Goal: Communication & Community: Share content

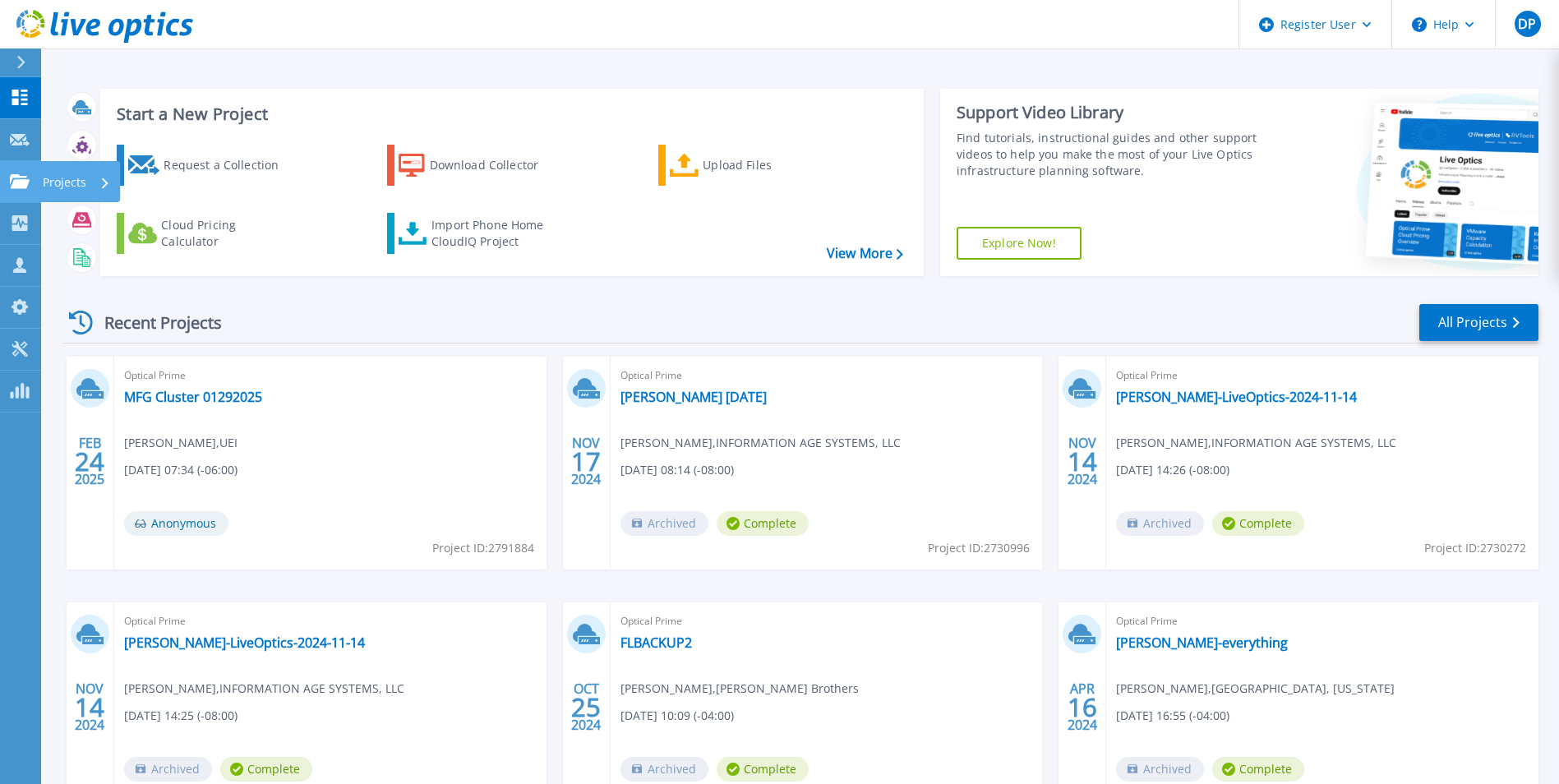
click at [19, 185] on icon at bounding box center [19, 181] width 19 height 14
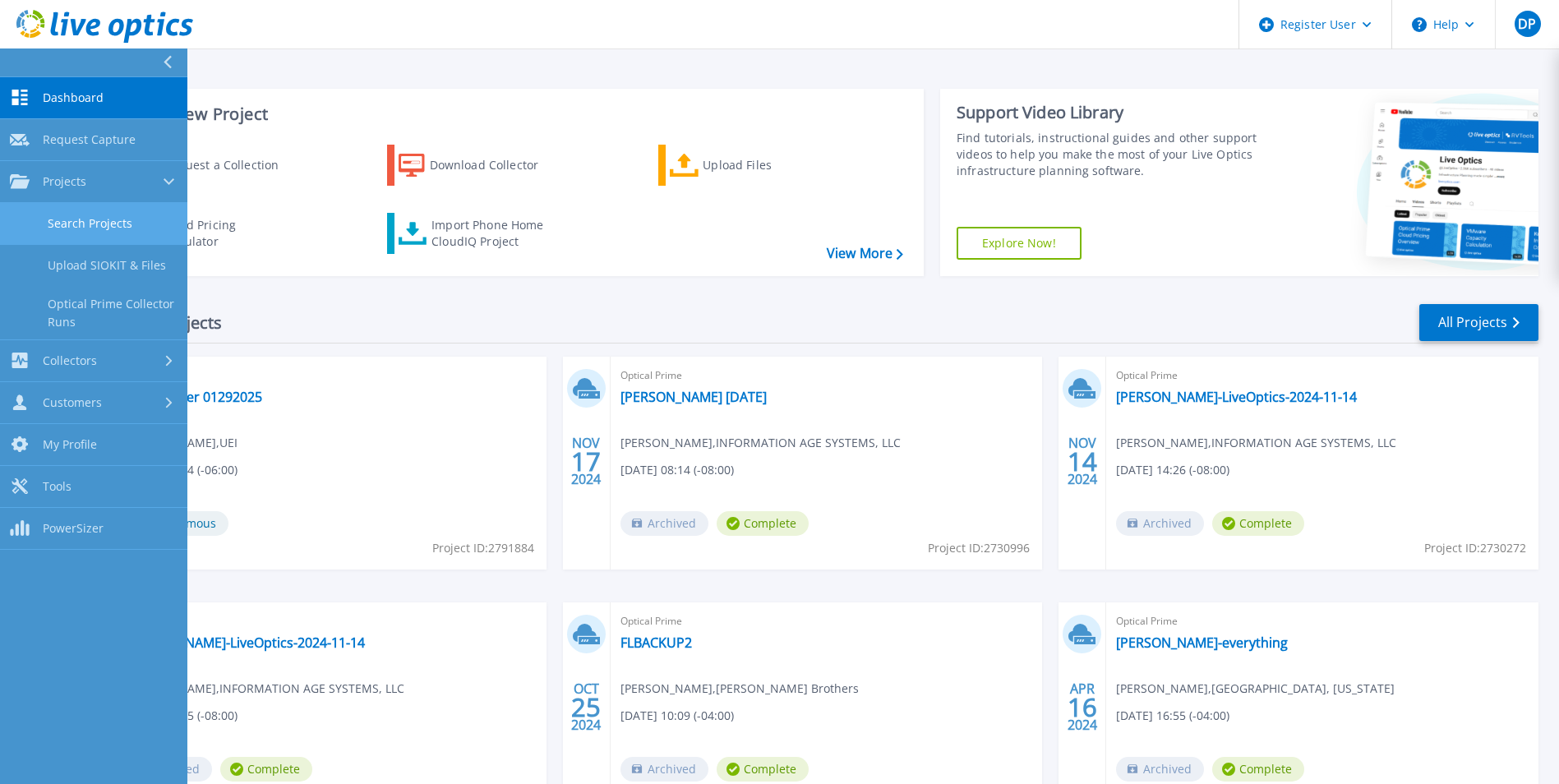
click at [60, 222] on link "Search Projects" at bounding box center [94, 224] width 188 height 42
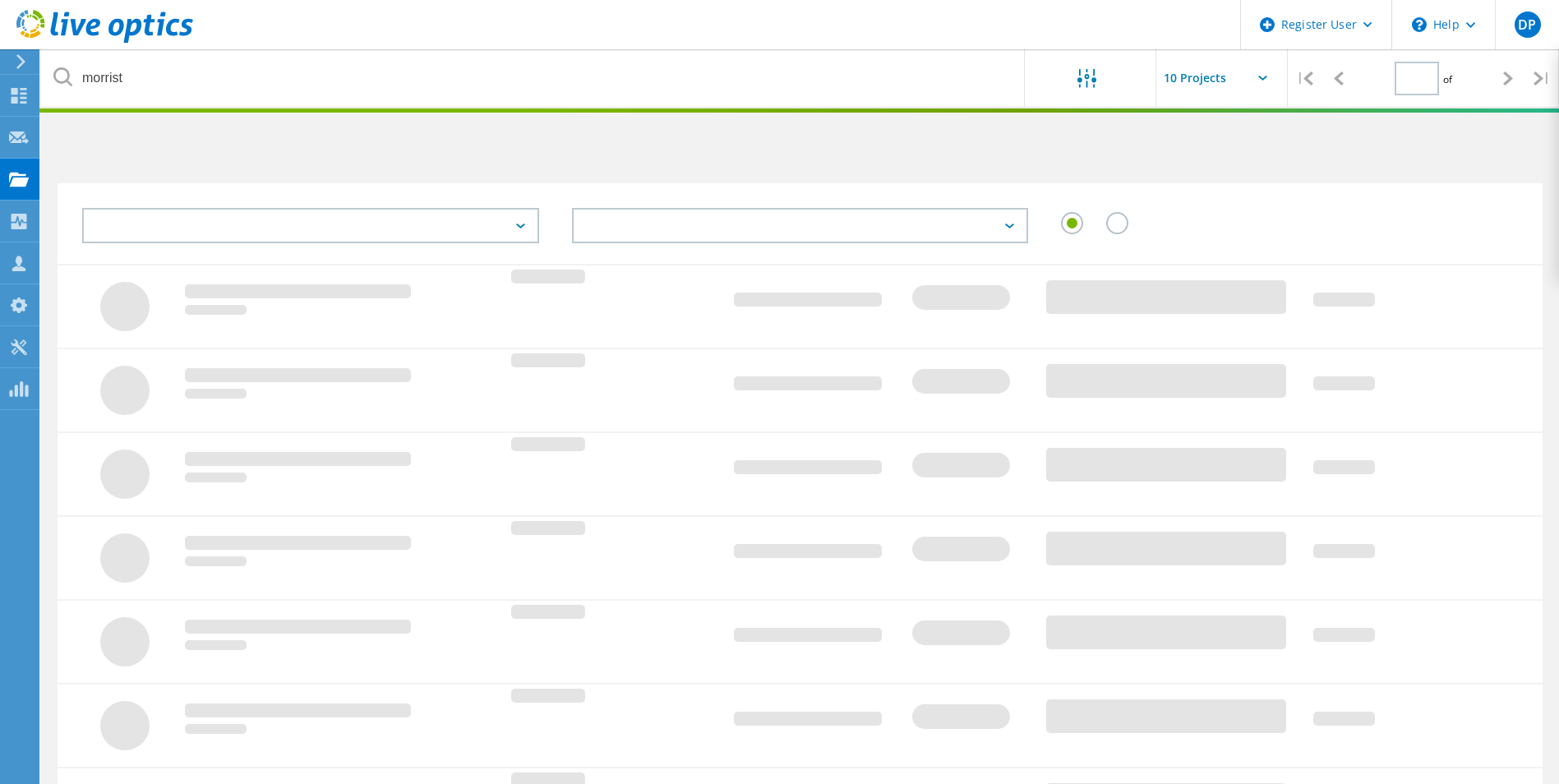
type input "1"
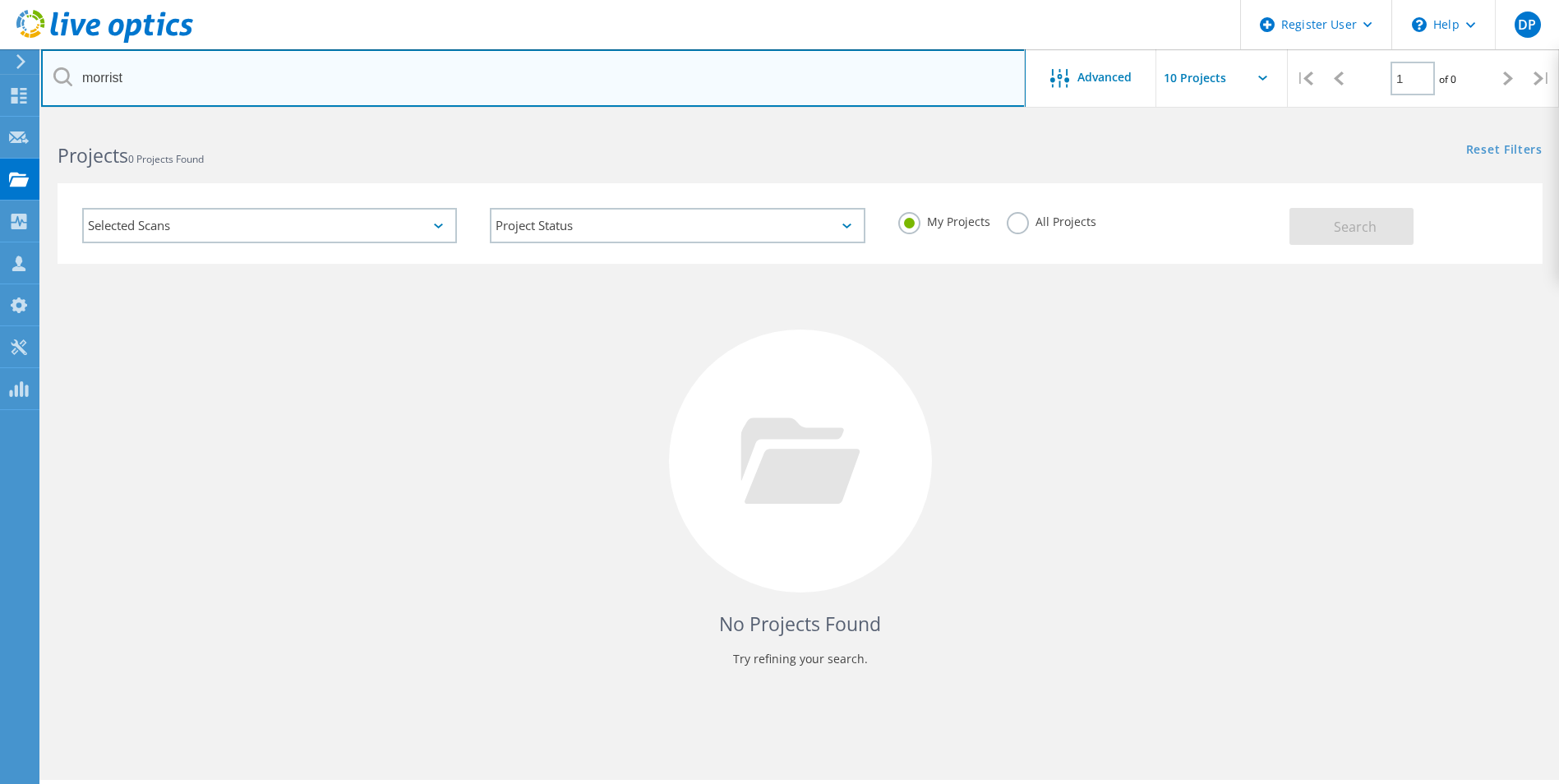
click at [232, 85] on input "morrist" at bounding box center [533, 78] width 984 height 58
paste input "[EMAIL_ADDRESS][DOMAIN_NAME]"
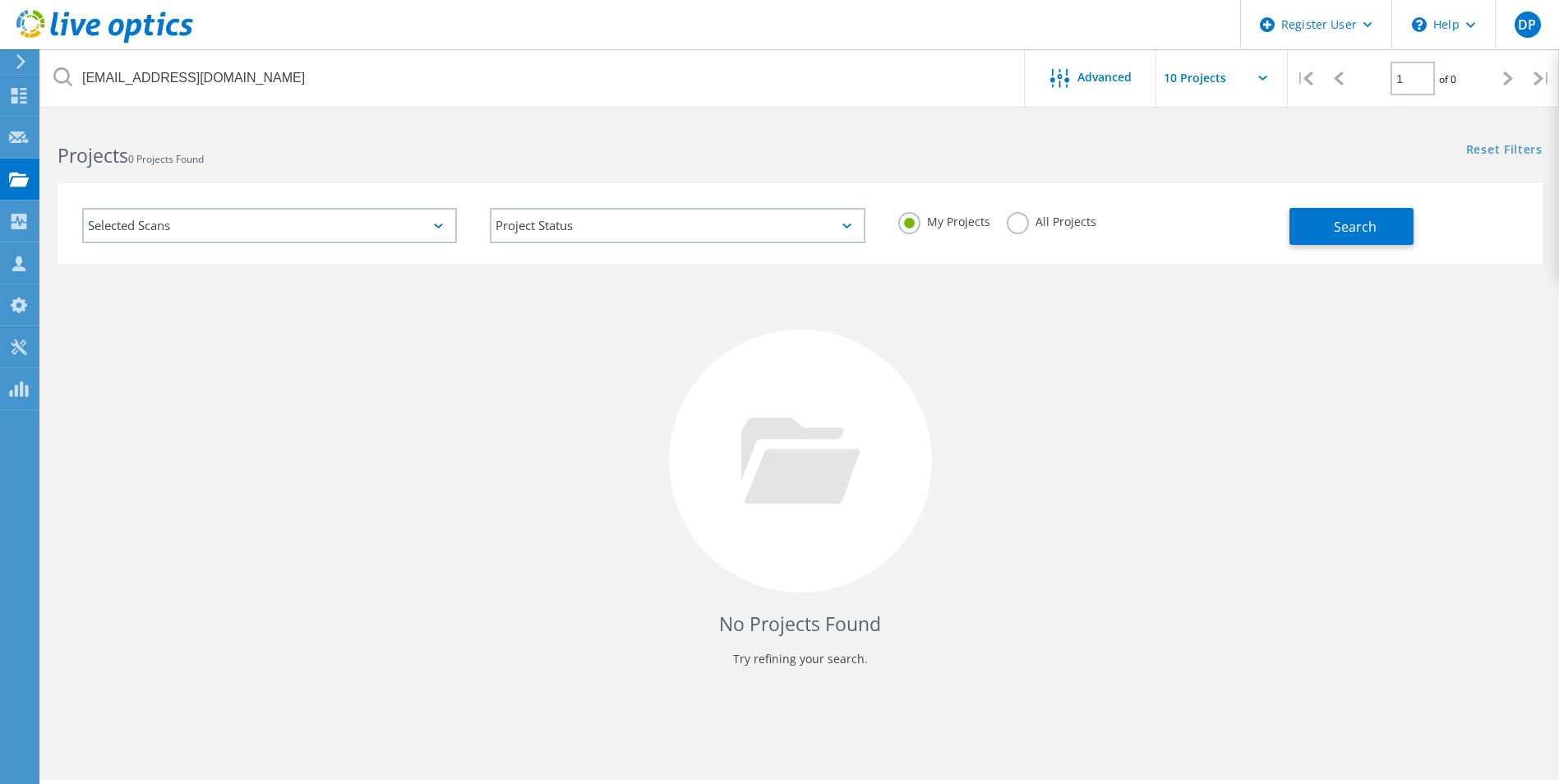
click at [60, 74] on icon at bounding box center [63, 76] width 19 height 19
click at [1012, 220] on label "All Projects" at bounding box center [1051, 220] width 89 height 16
click at [0, 0] on input "All Projects" at bounding box center [0, 0] width 0 height 0
click at [1383, 233] on button "Search" at bounding box center [1351, 226] width 124 height 37
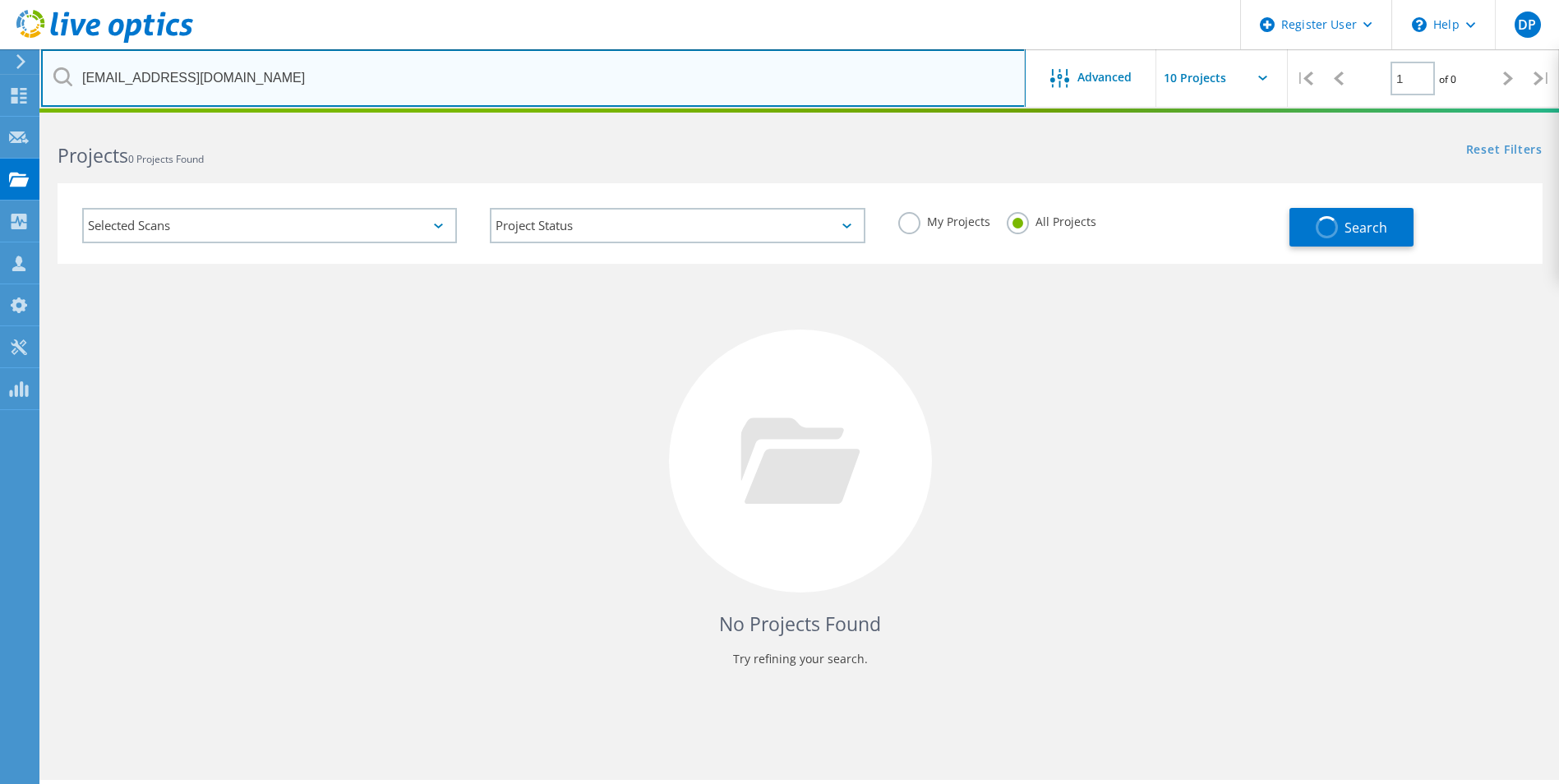
click at [720, 85] on input "[EMAIL_ADDRESS][DOMAIN_NAME]" at bounding box center [533, 78] width 984 height 58
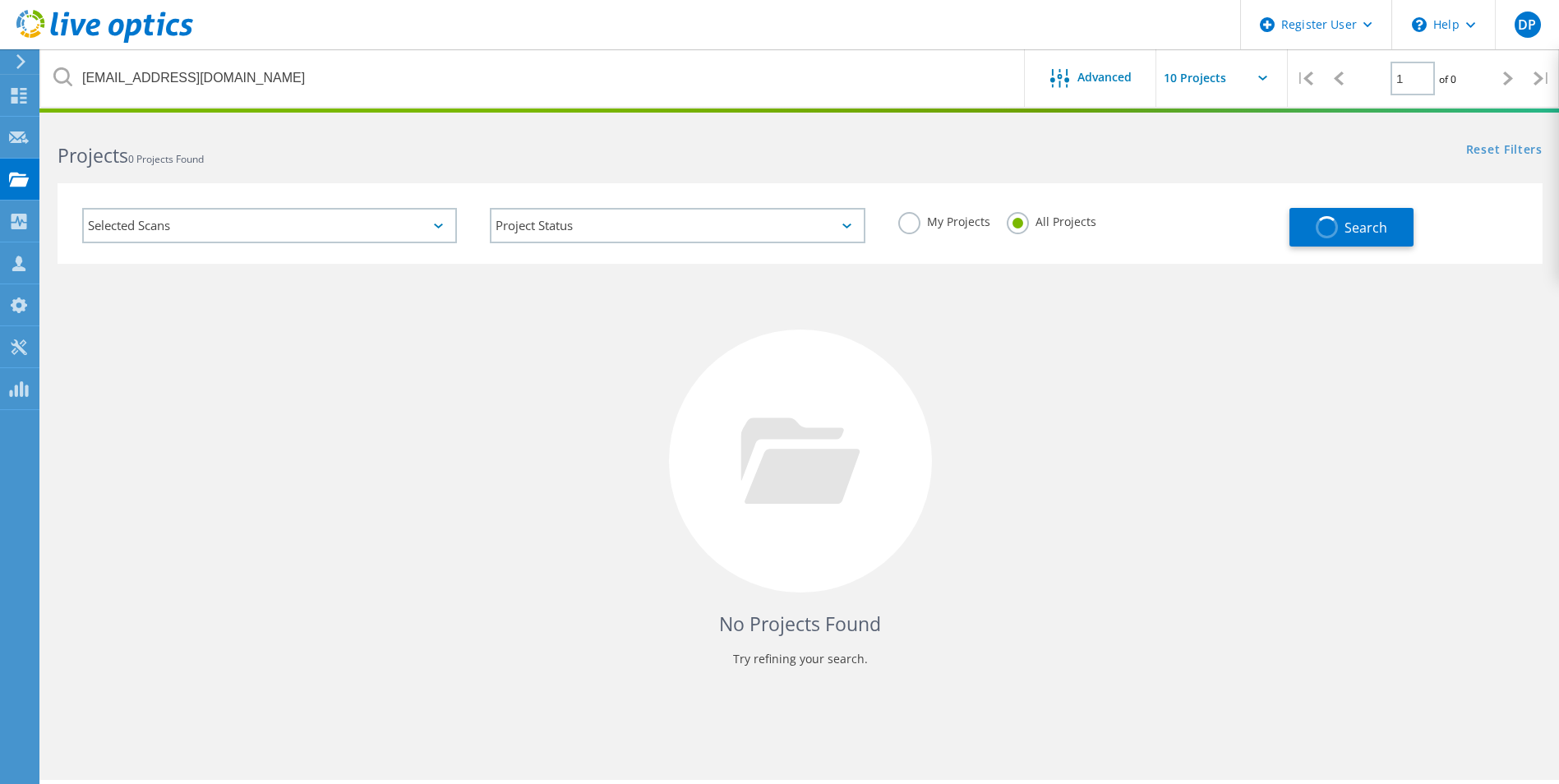
click at [66, 80] on icon at bounding box center [63, 76] width 19 height 19
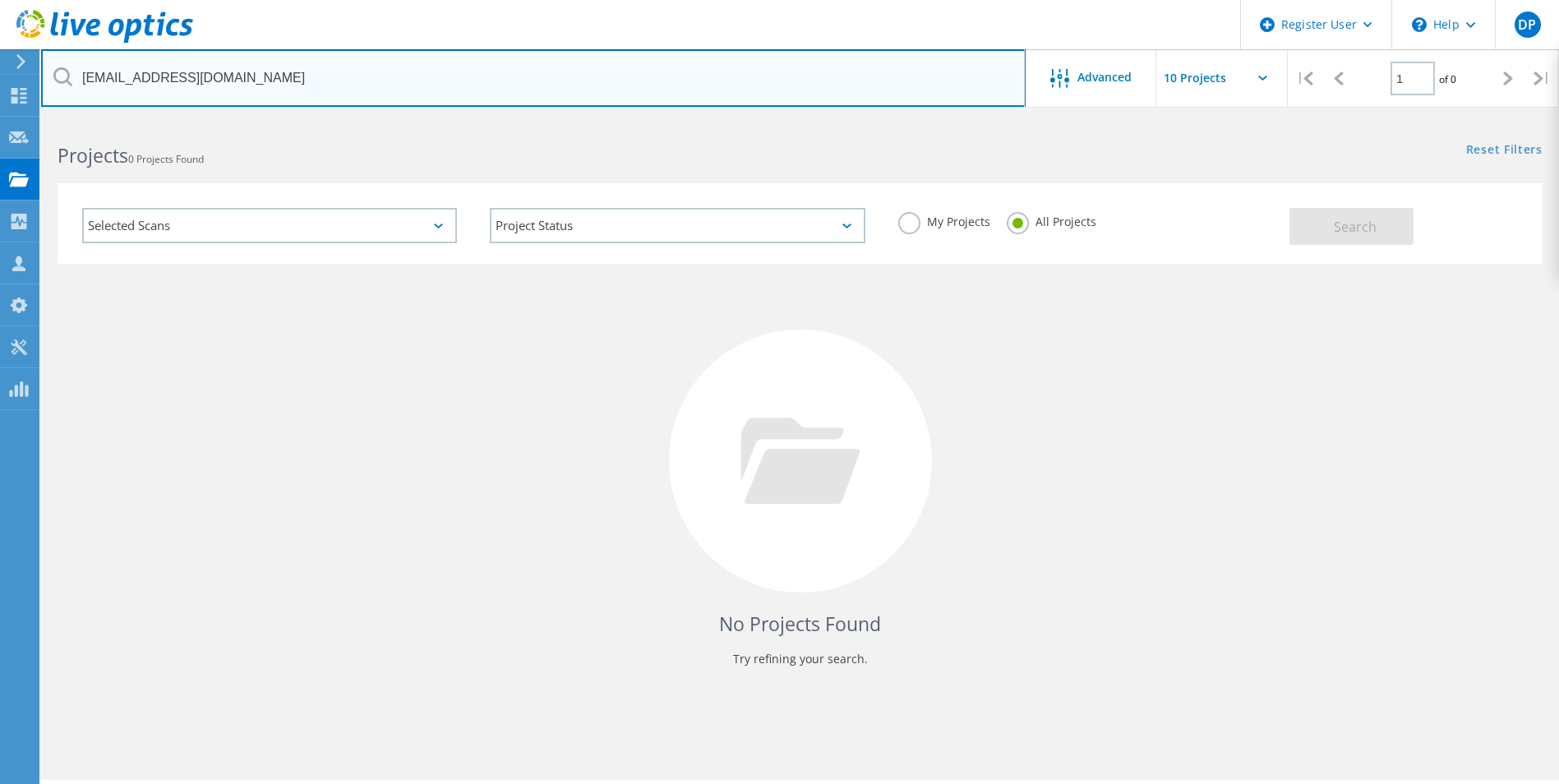
click at [299, 81] on input "[EMAIL_ADDRESS][DOMAIN_NAME]" at bounding box center [533, 78] width 984 height 58
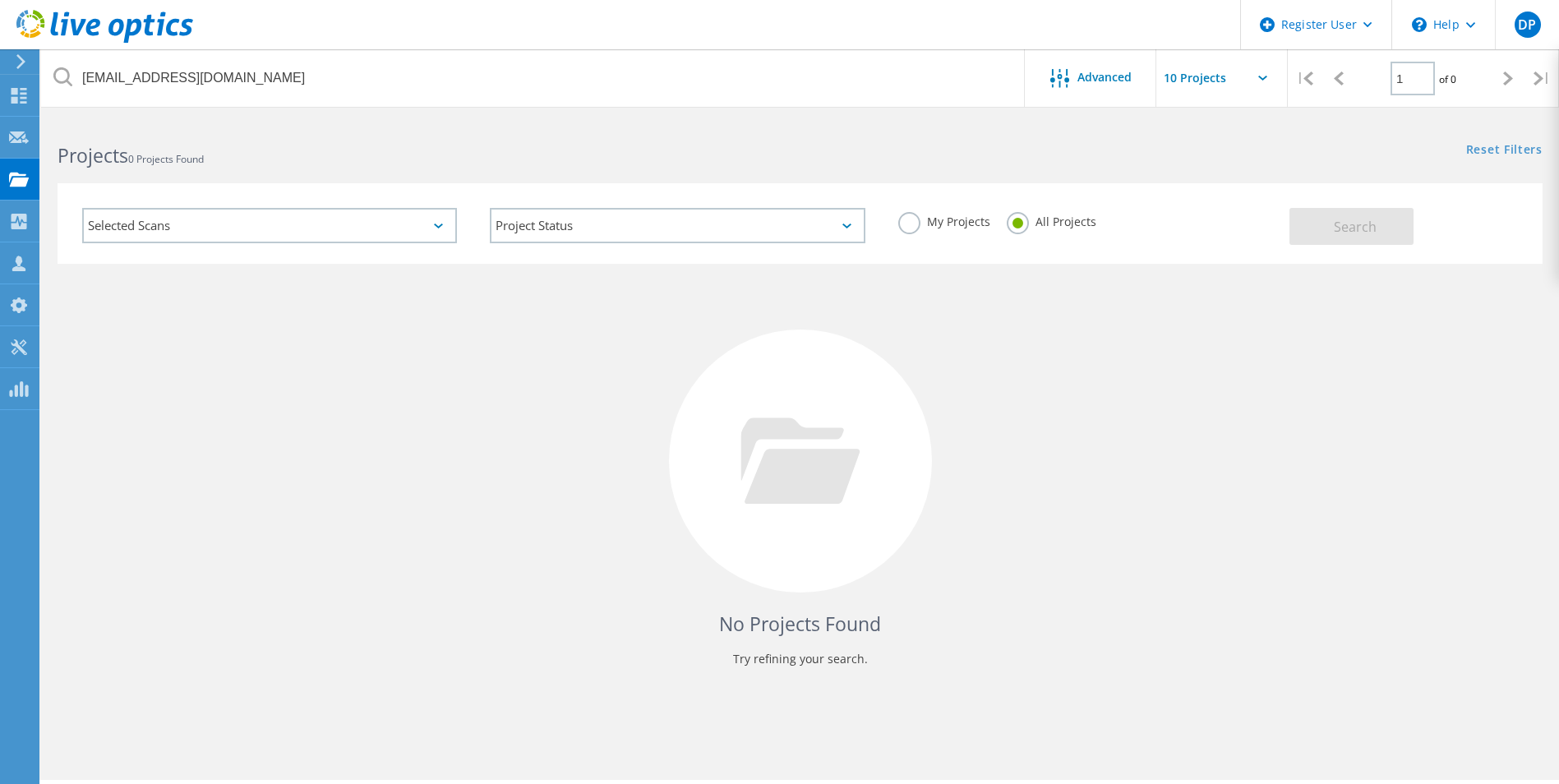
click at [394, 229] on div "Selected Scans" at bounding box center [269, 225] width 375 height 35
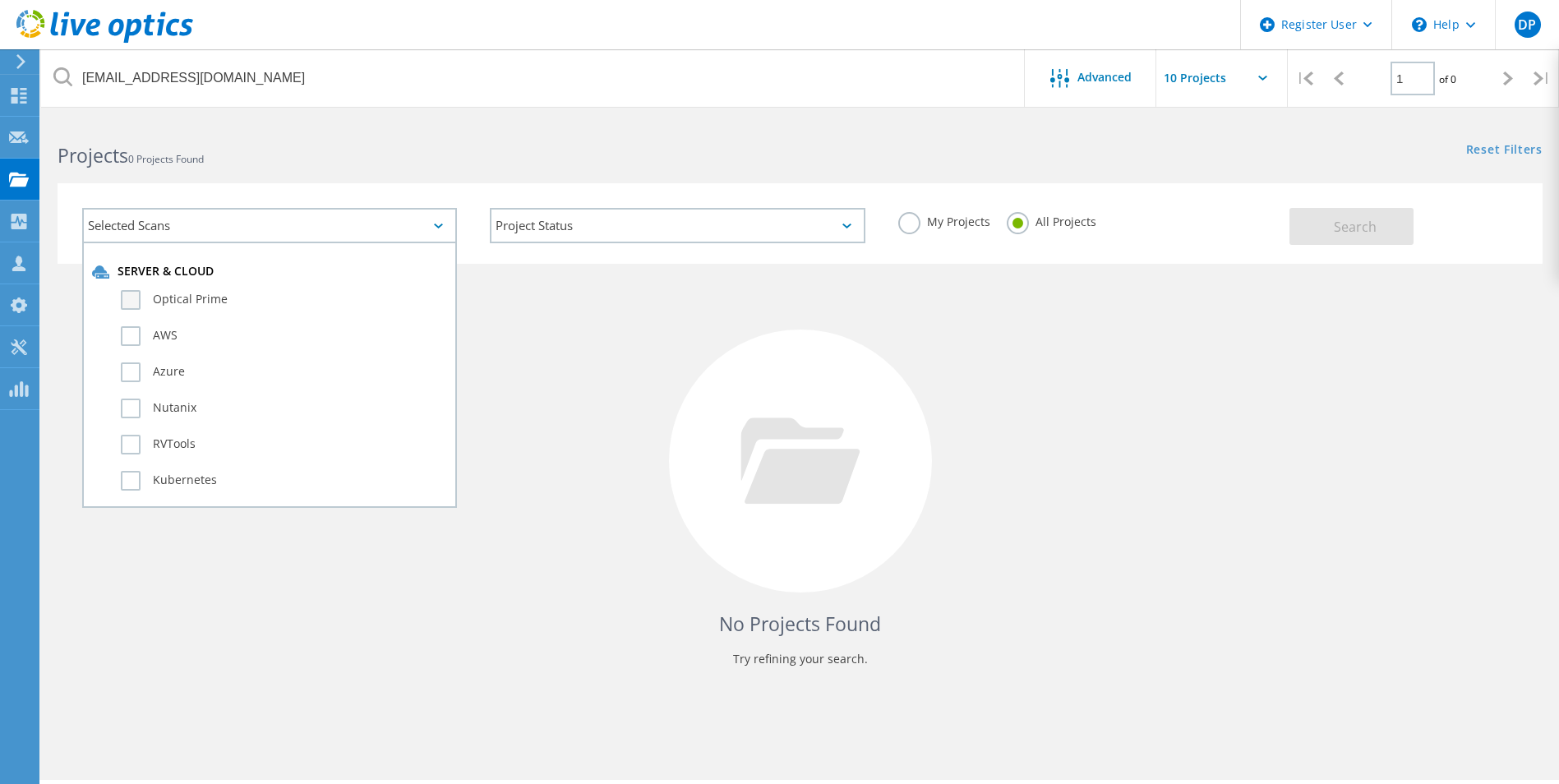
click at [338, 296] on label "Optical Prime" at bounding box center [283, 300] width 326 height 19
click at [0, 0] on input "Optical Prime" at bounding box center [0, 0] width 0 height 0
click at [420, 223] on div "Selected Scans 1" at bounding box center [269, 225] width 375 height 35
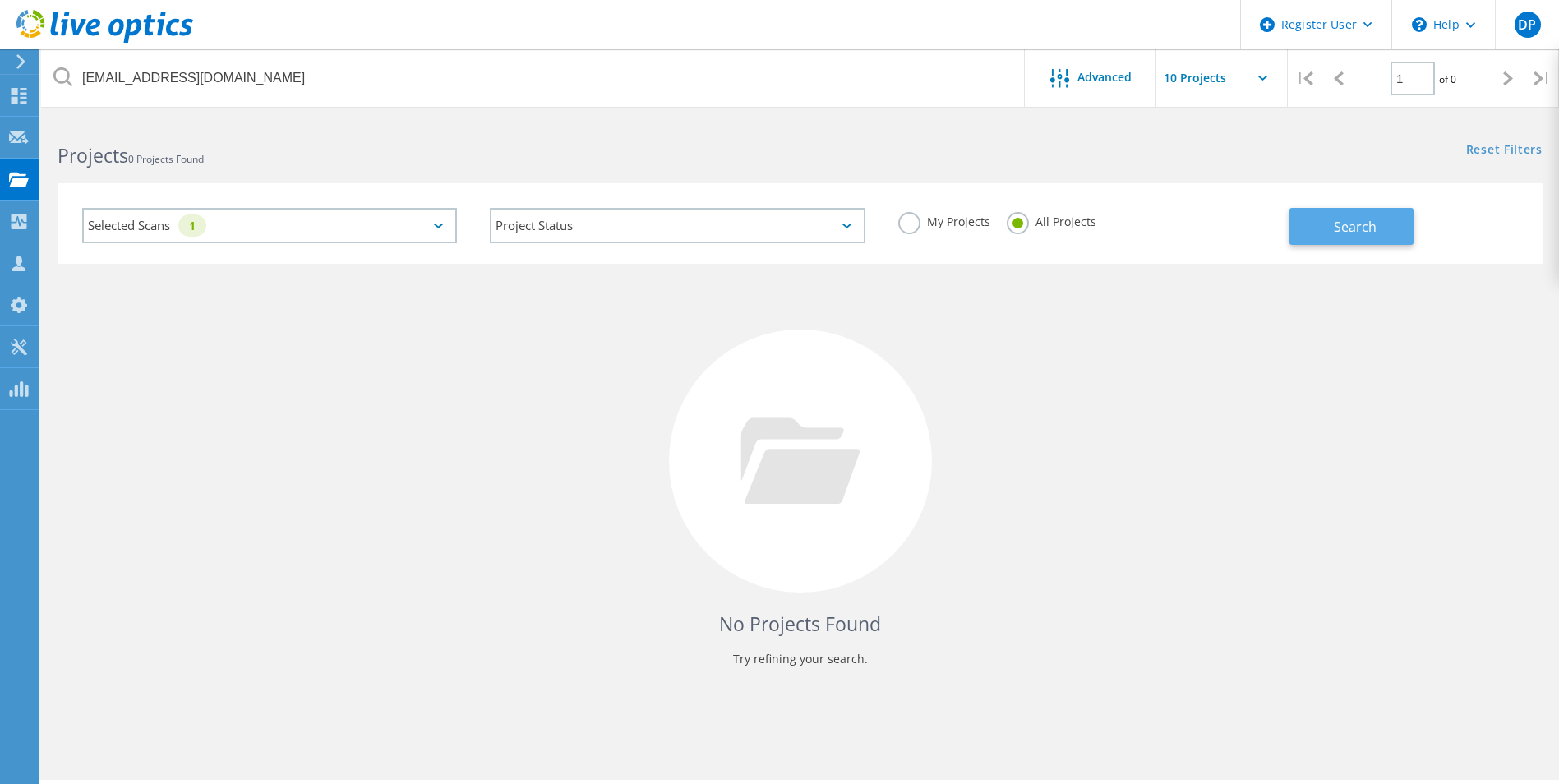
click at [1313, 227] on button "Search" at bounding box center [1351, 226] width 124 height 37
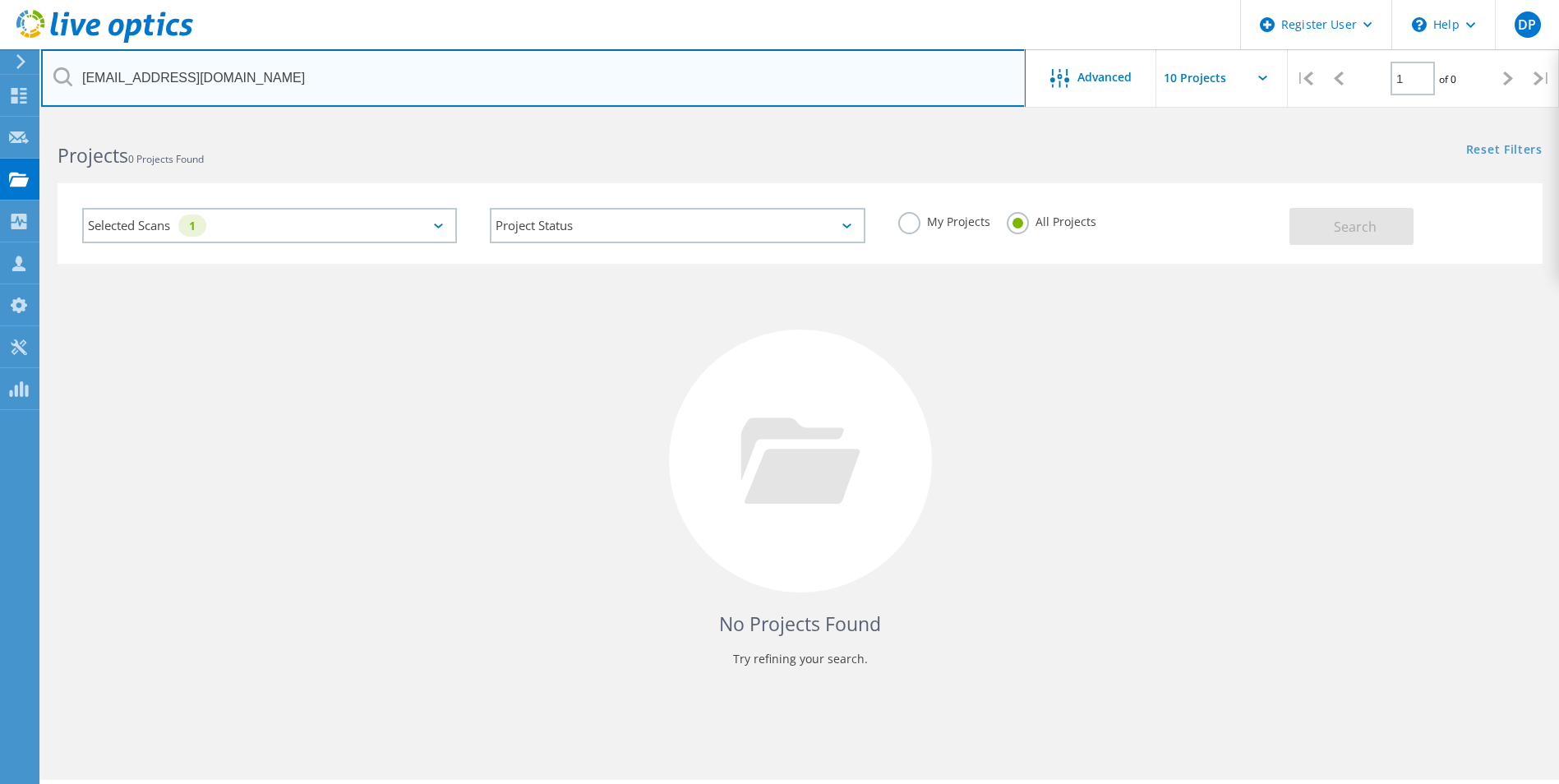
click at [531, 74] on input "[EMAIL_ADDRESS][DOMAIN_NAME]" at bounding box center [533, 78] width 984 height 58
type input "alachua"
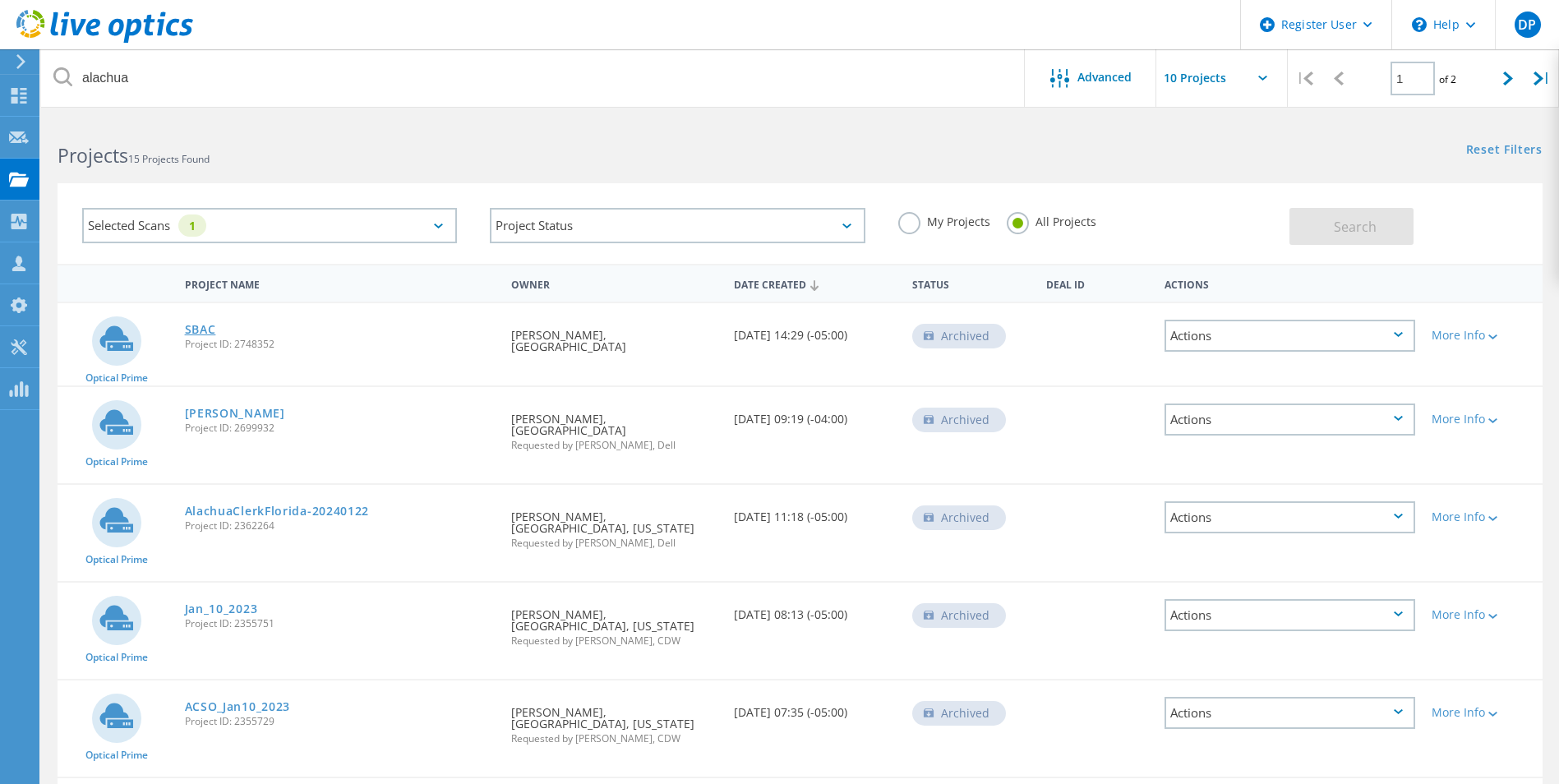
click at [189, 328] on link "SBAC" at bounding box center [200, 329] width 31 height 12
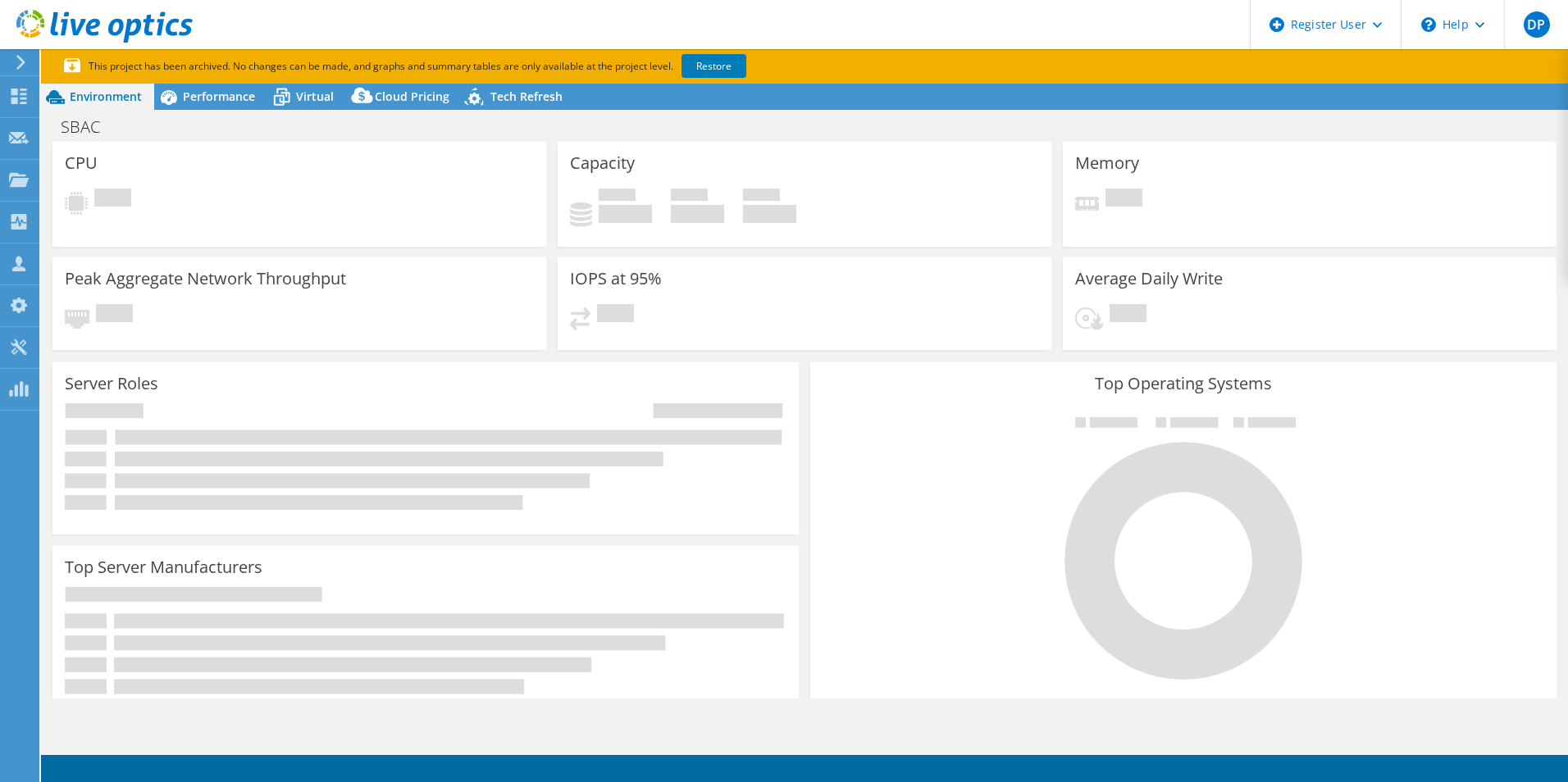
select select "USEast"
select select "USD"
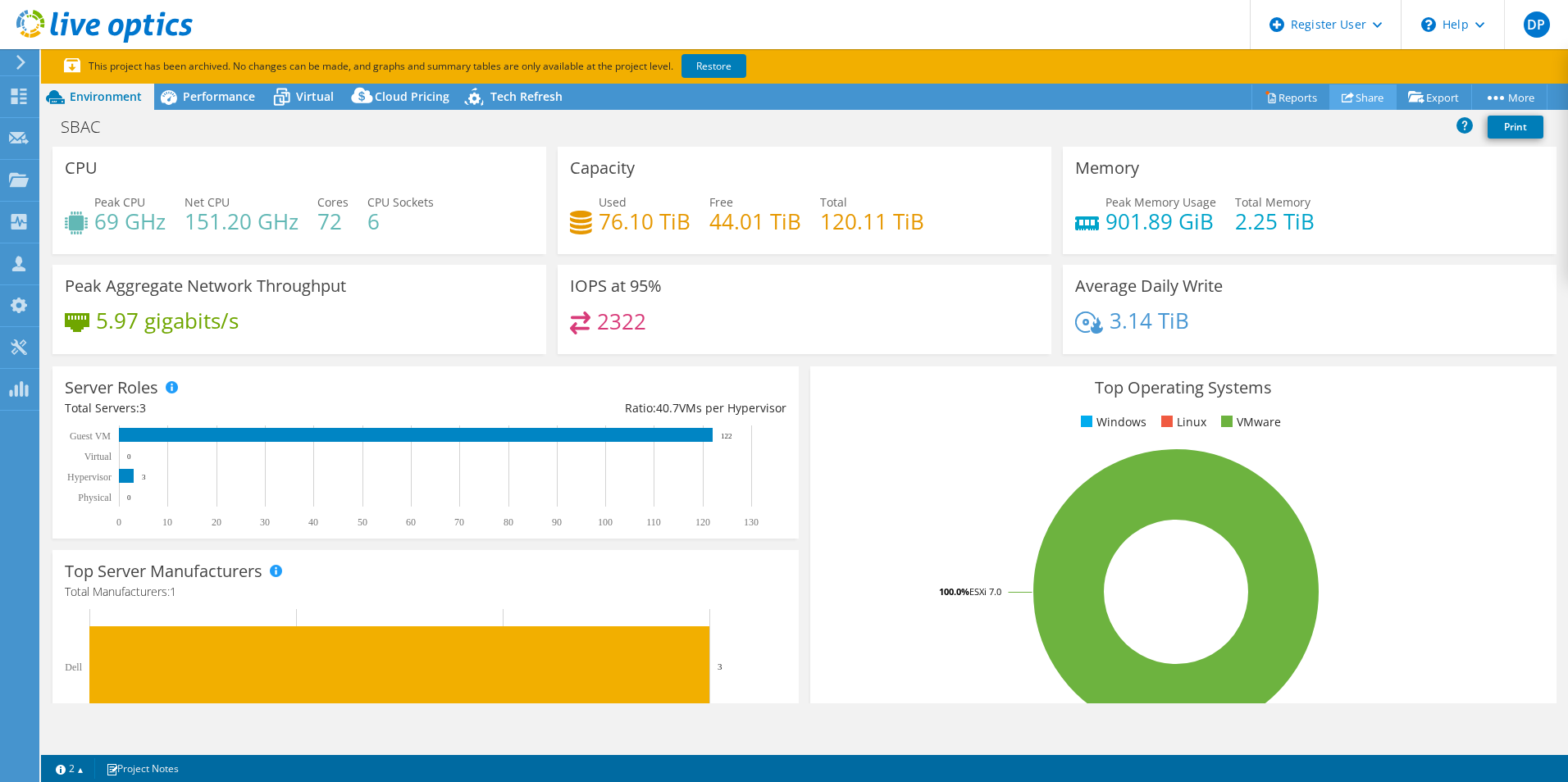
click at [1351, 97] on link "Share" at bounding box center [1362, 97] width 67 height 26
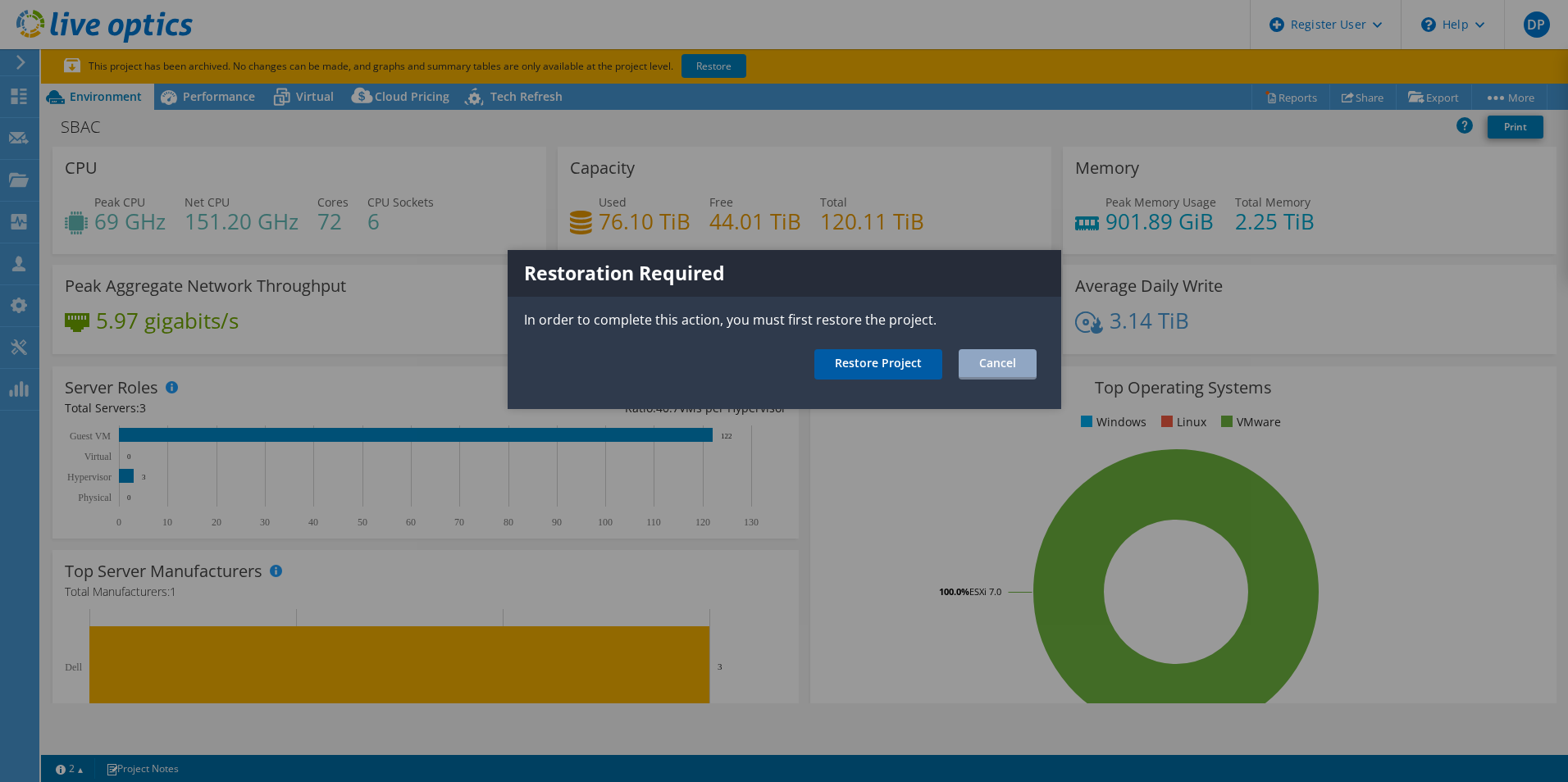
click at [890, 364] on link "Restore Project" at bounding box center [878, 364] width 127 height 30
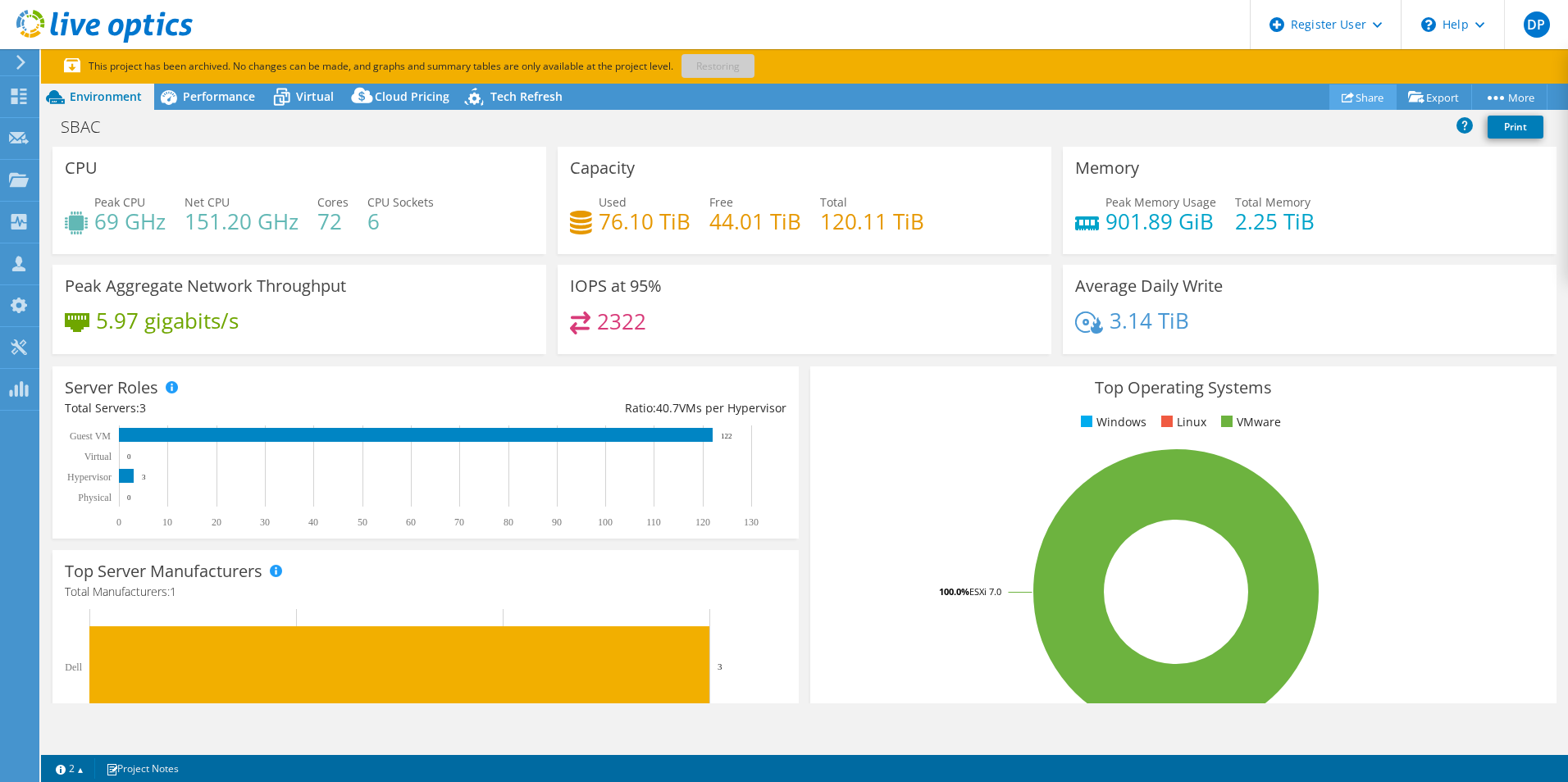
click at [1352, 99] on link "Share" at bounding box center [1362, 97] width 67 height 26
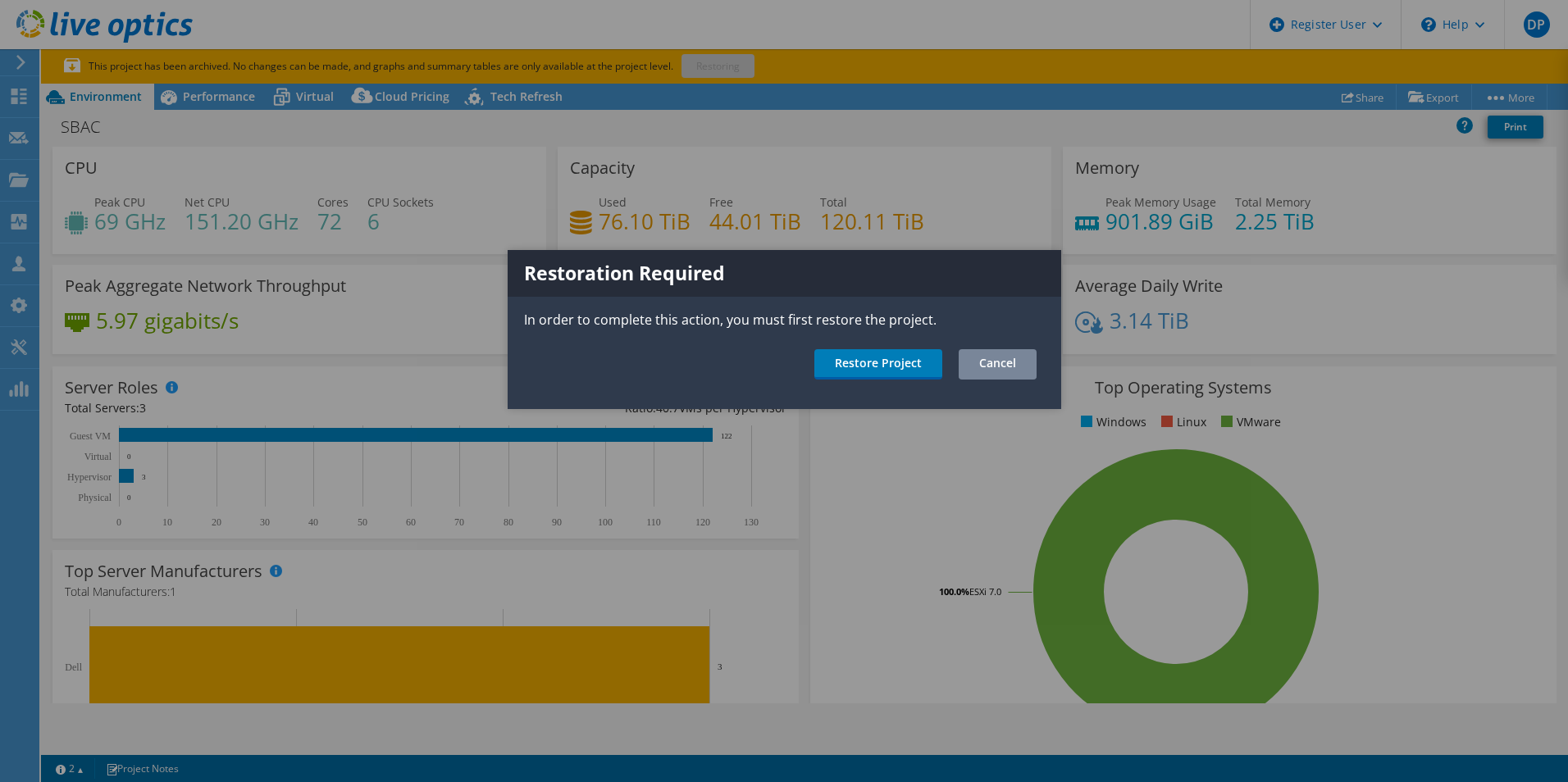
click at [1010, 357] on link "Cancel" at bounding box center [997, 364] width 78 height 30
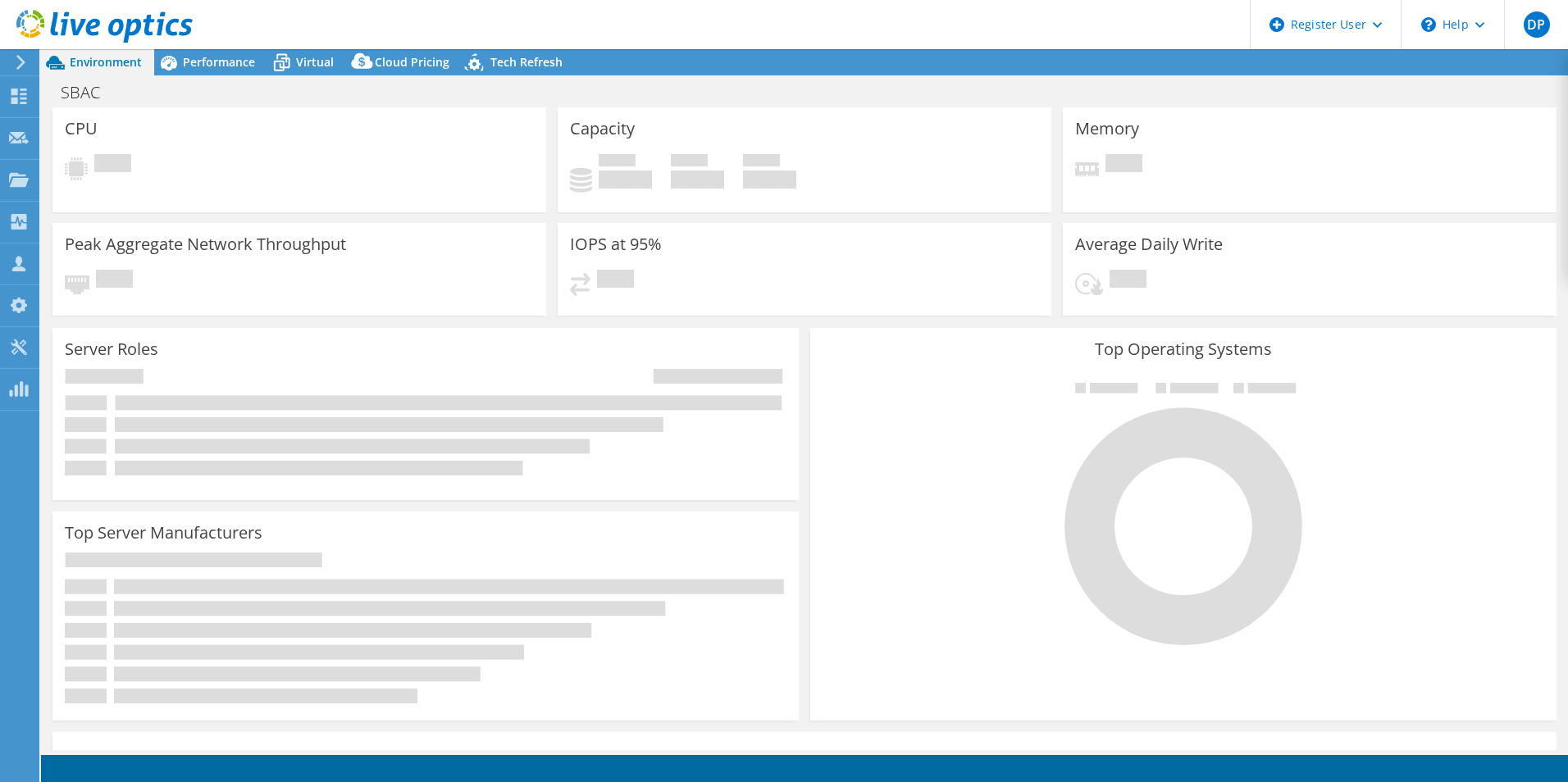
select select "USD"
select select "USEast"
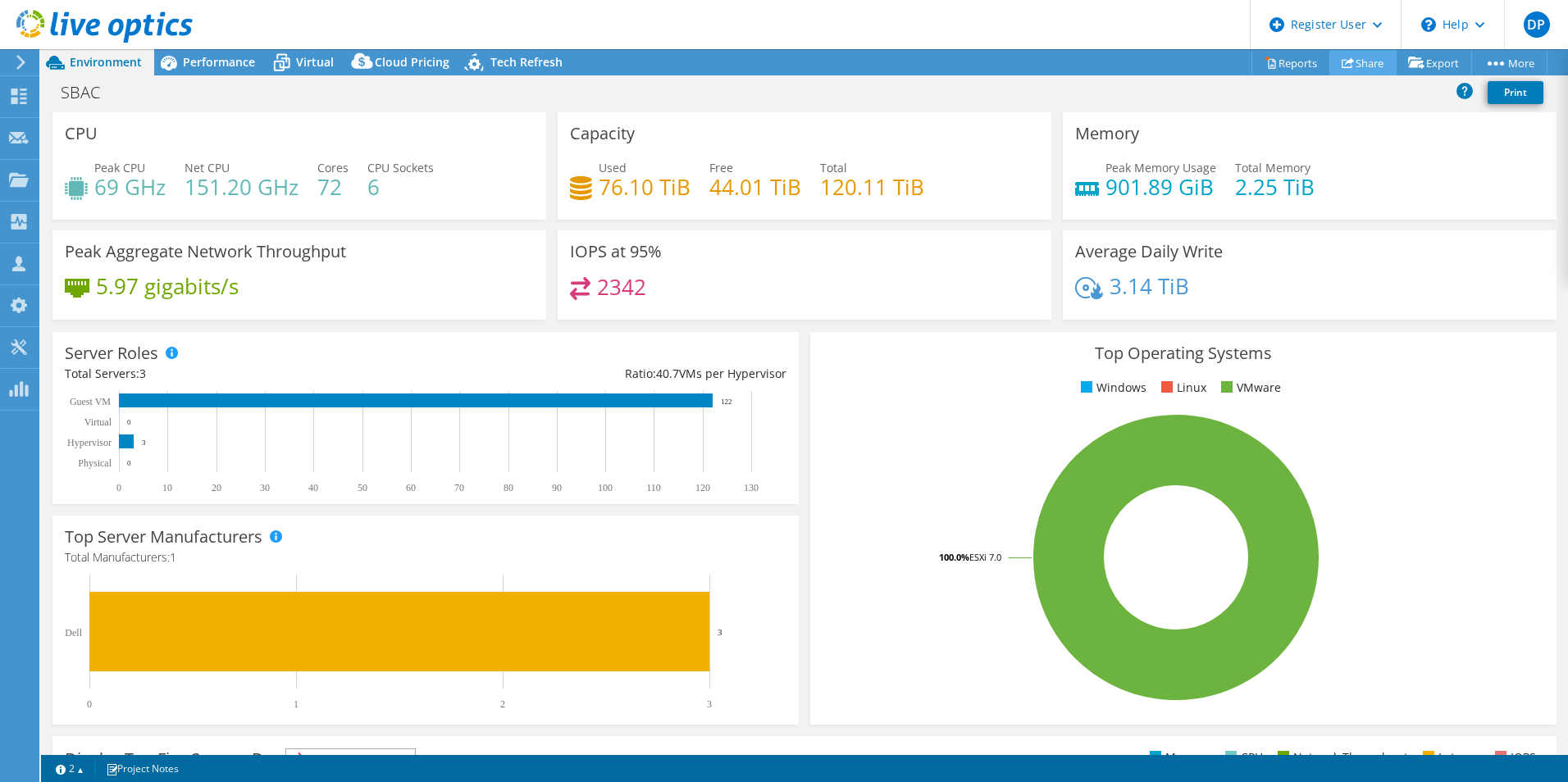
click at [1364, 52] on link "Share" at bounding box center [1362, 63] width 67 height 26
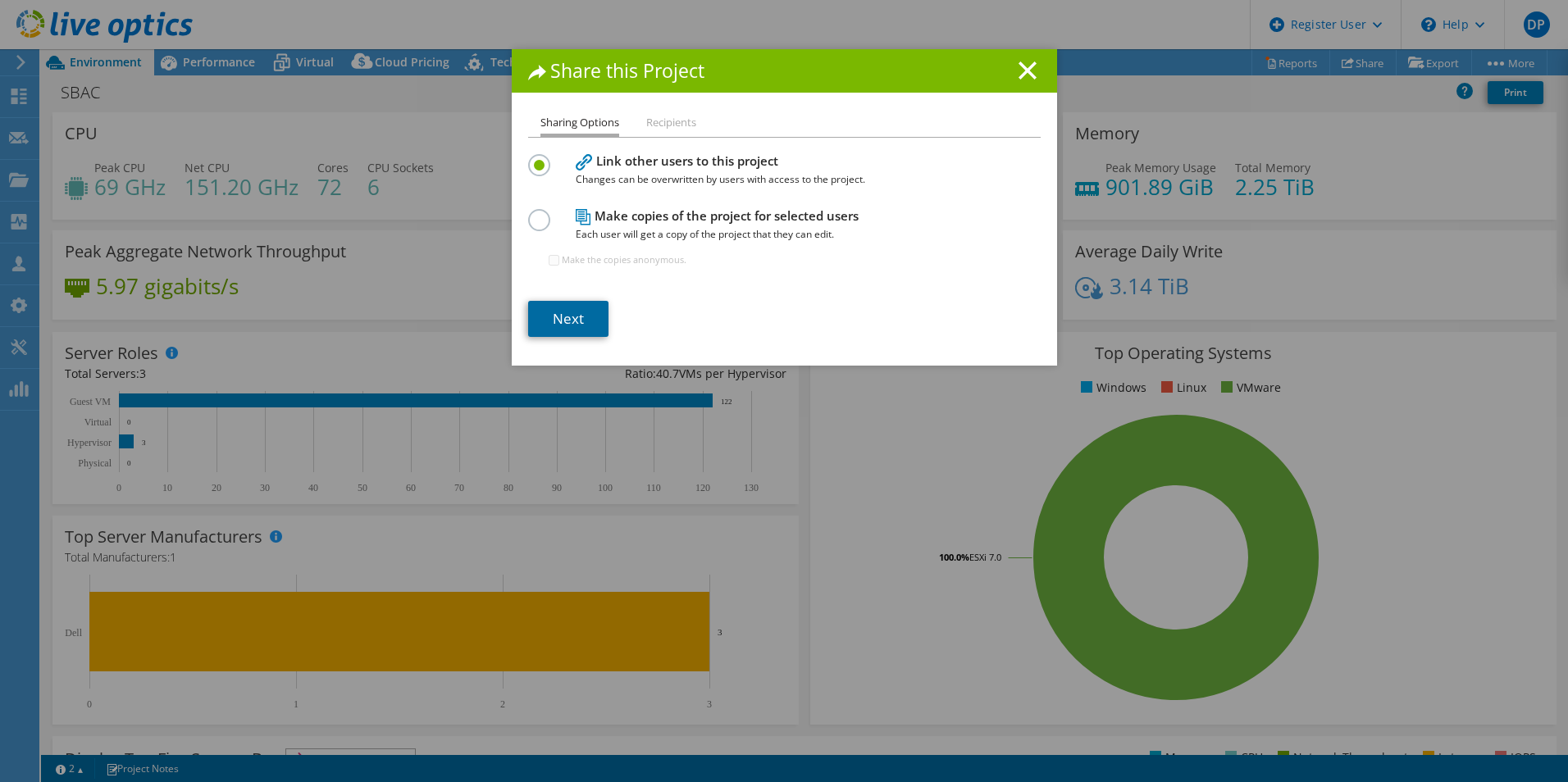
click at [585, 309] on link "Next" at bounding box center [569, 318] width 81 height 36
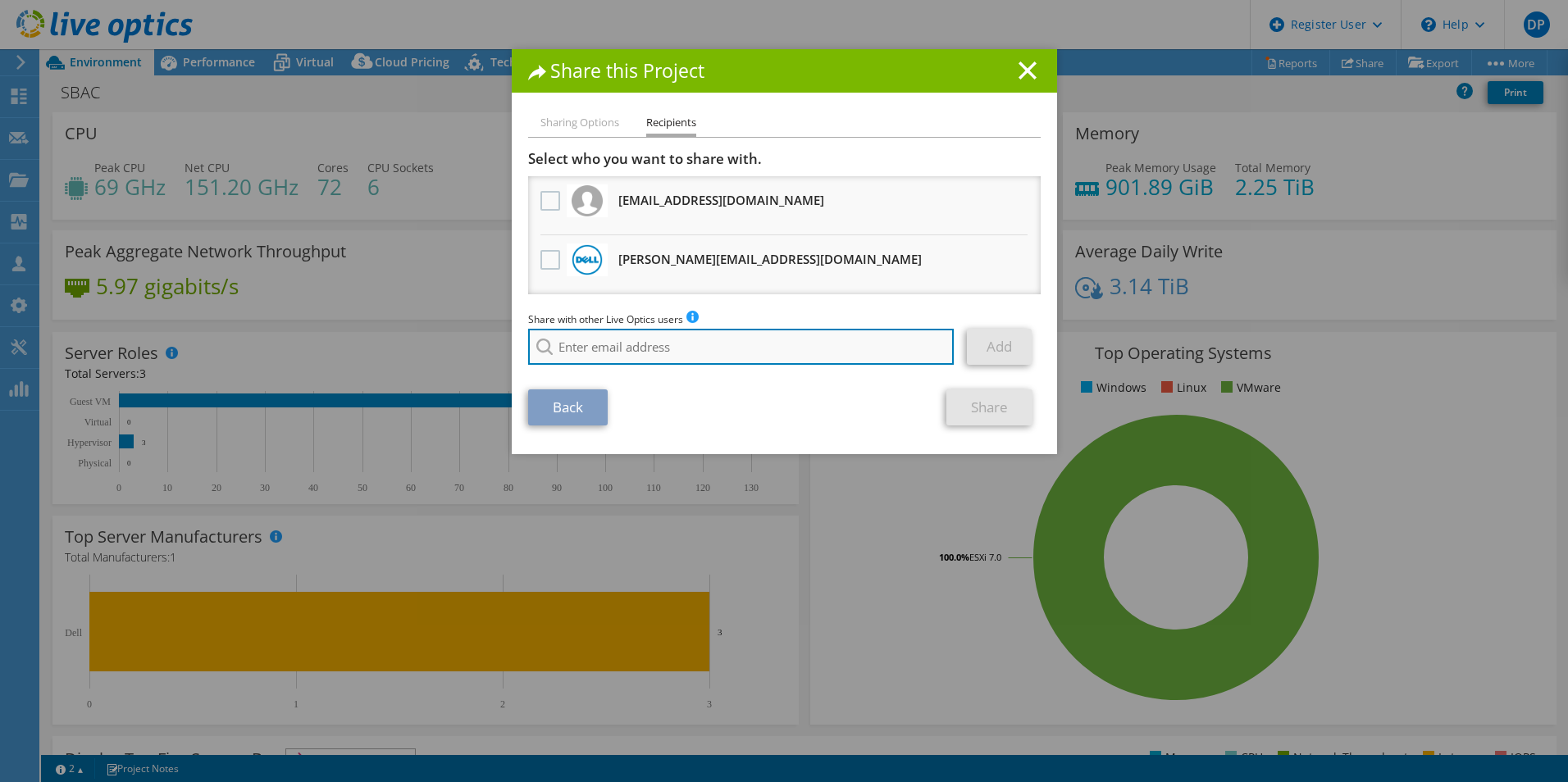
click at [591, 339] on input "search" at bounding box center [741, 347] width 426 height 36
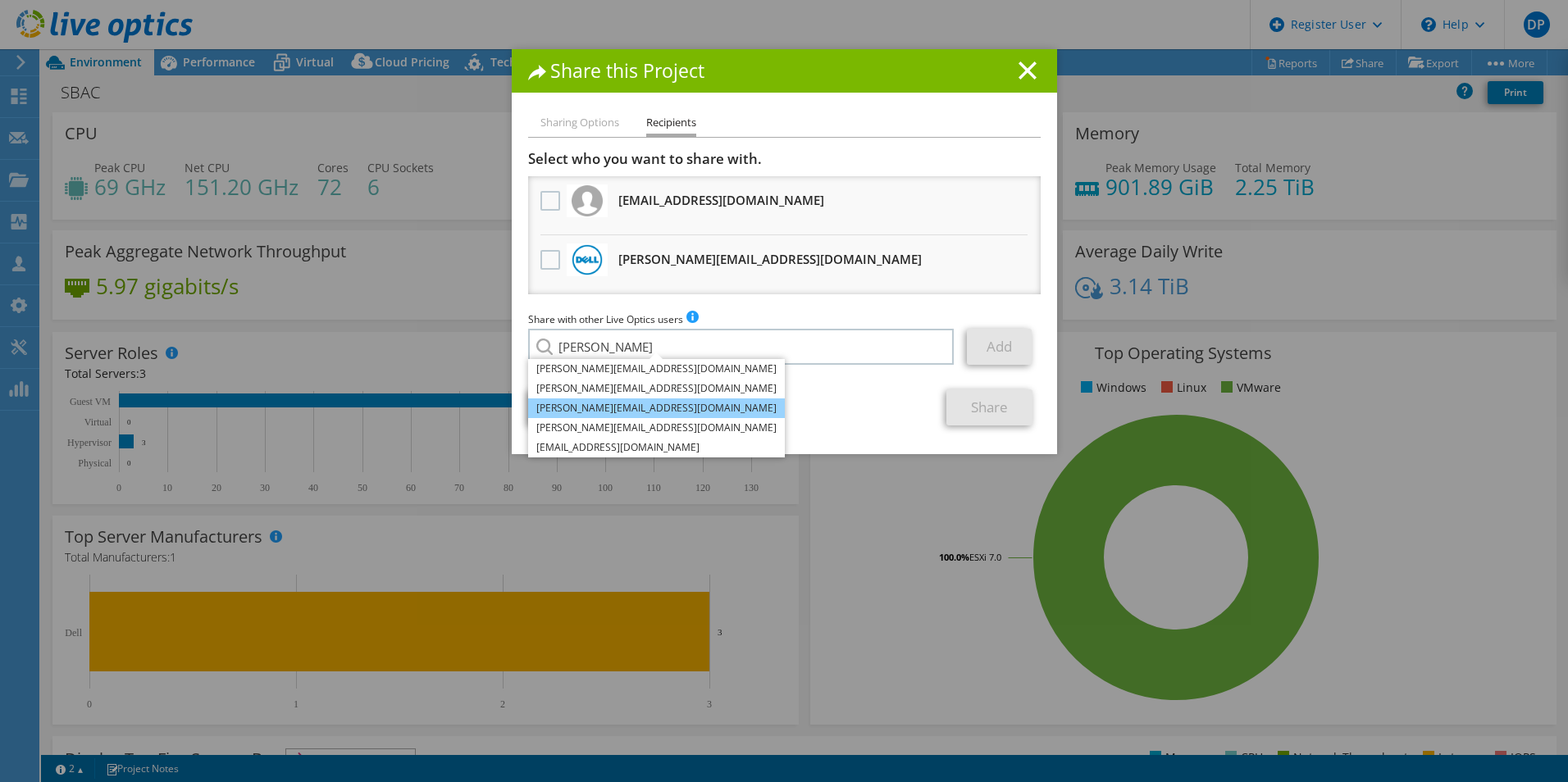
click at [608, 407] on li "Anmol.Sharma@dell.com" at bounding box center [657, 408] width 257 height 19
type input "Anmol.Sharma@dell.com"
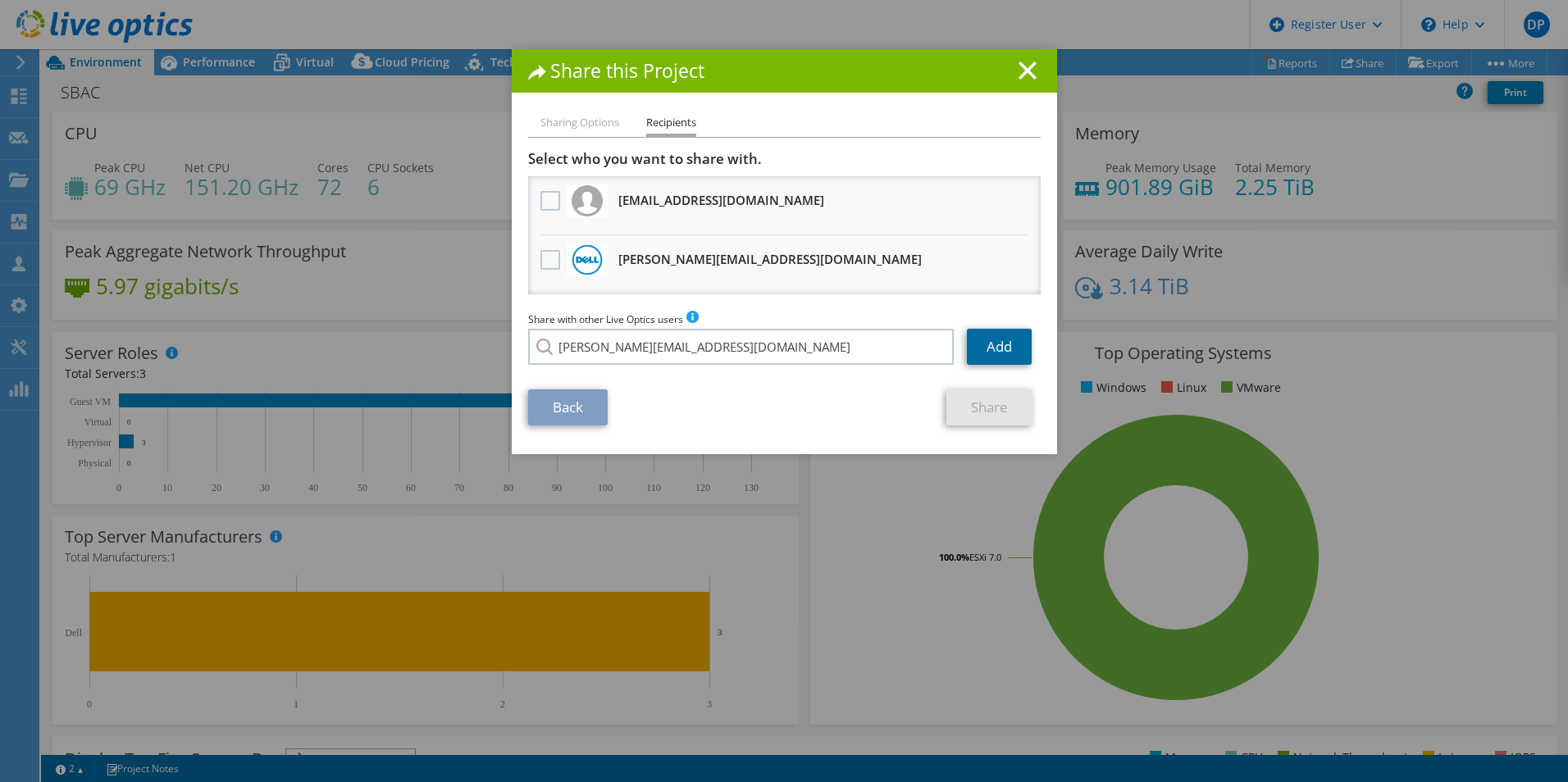
click at [1018, 336] on link "Add" at bounding box center [999, 347] width 65 height 36
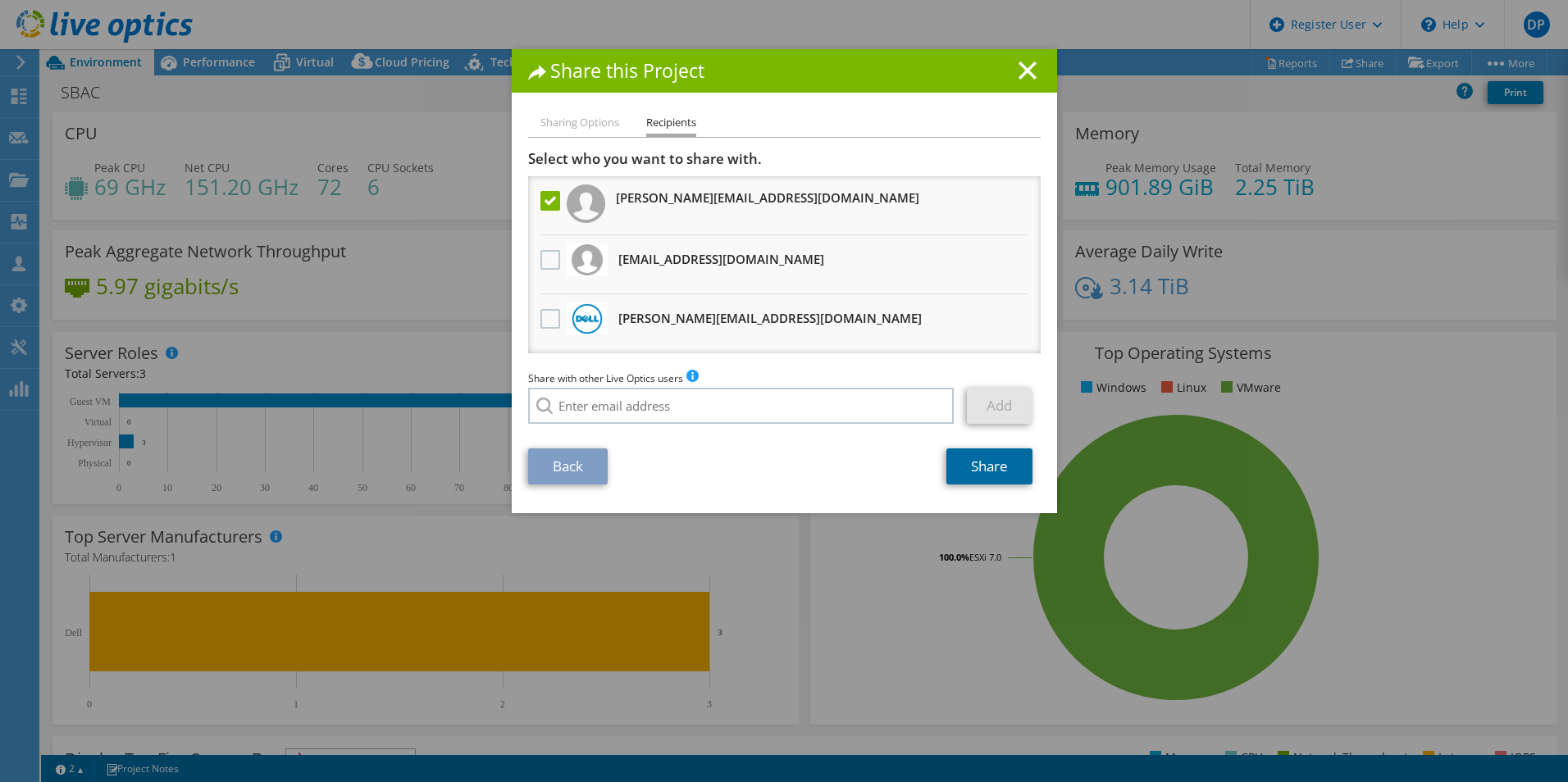
click at [977, 466] on link "Share" at bounding box center [989, 466] width 86 height 36
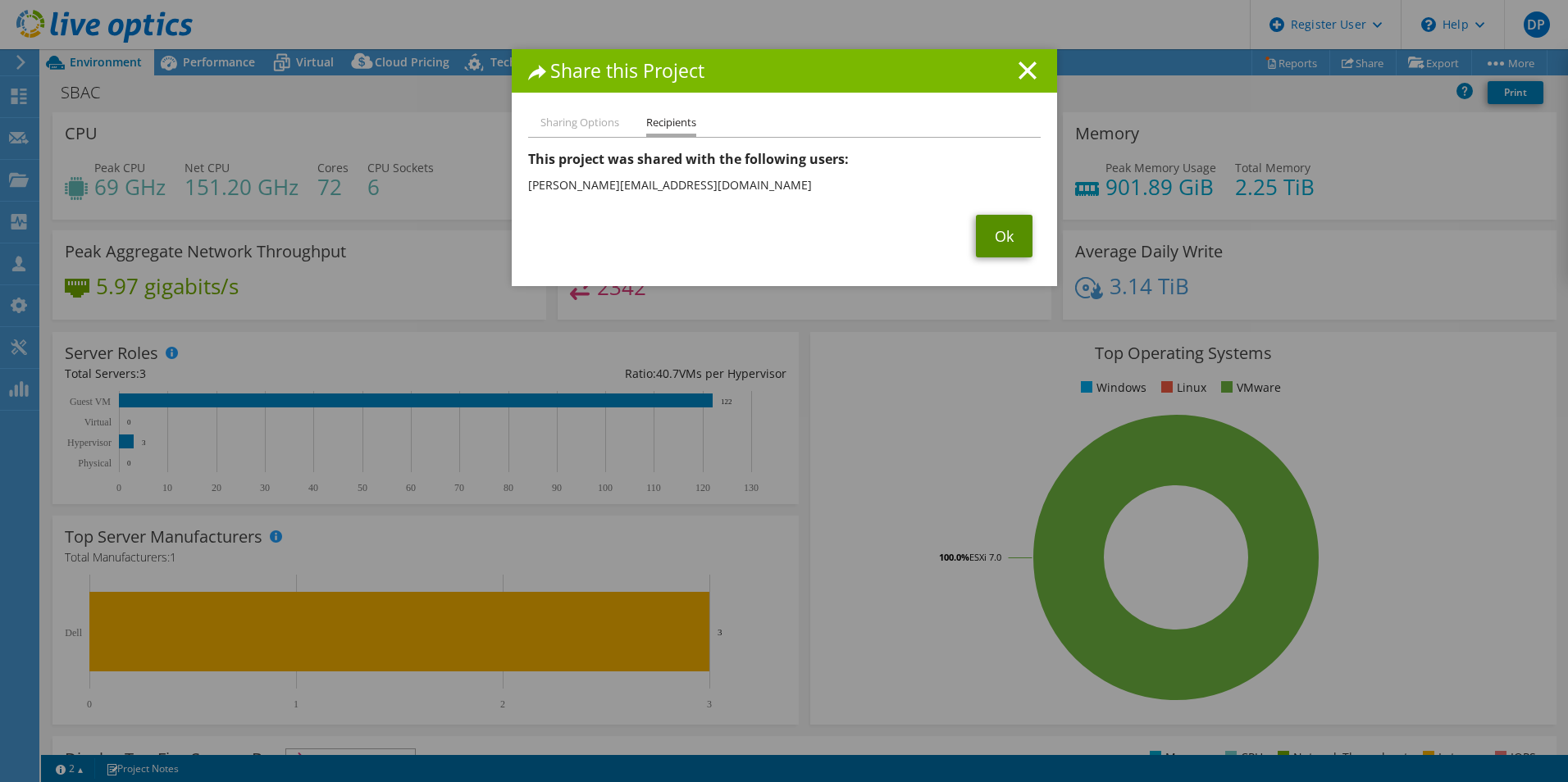
click at [1014, 236] on link "Ok" at bounding box center [1004, 236] width 57 height 42
